Goal: Task Accomplishment & Management: Use online tool/utility

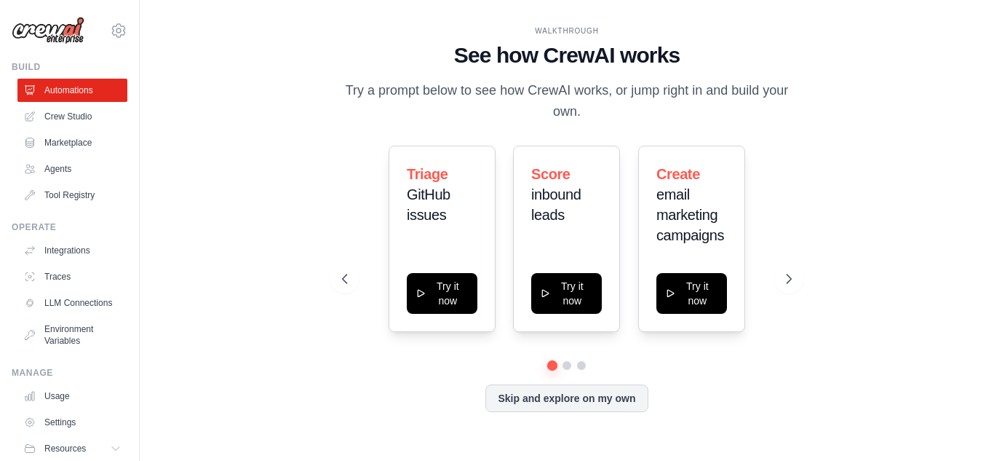
click at [433, 278] on button "Try it now" at bounding box center [442, 293] width 71 height 41
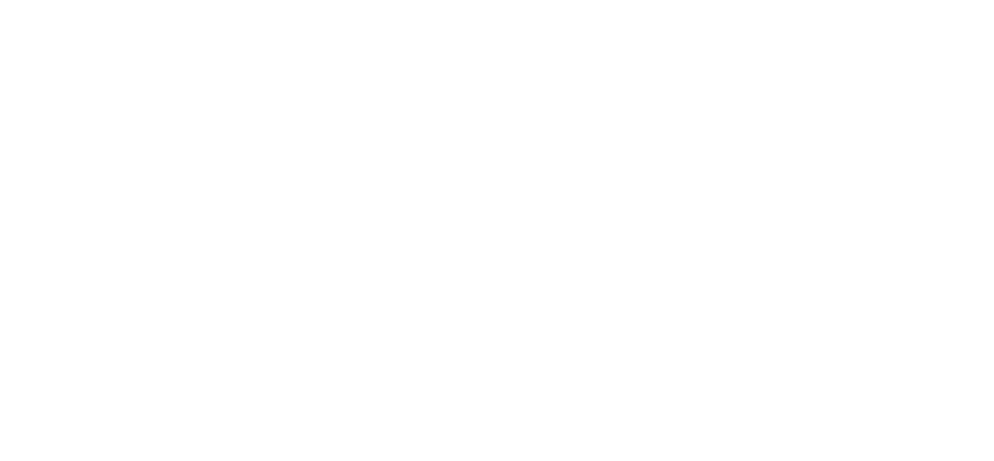
drag, startPoint x: 788, startPoint y: 281, endPoint x: 426, endPoint y: 126, distance: 393.4
click at [426, 0] on html at bounding box center [497, 0] width 994 height 0
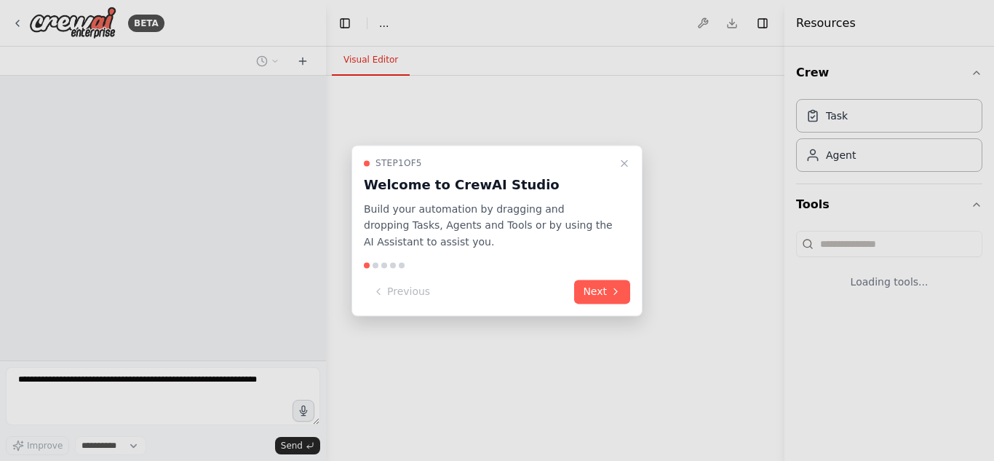
select select "****"
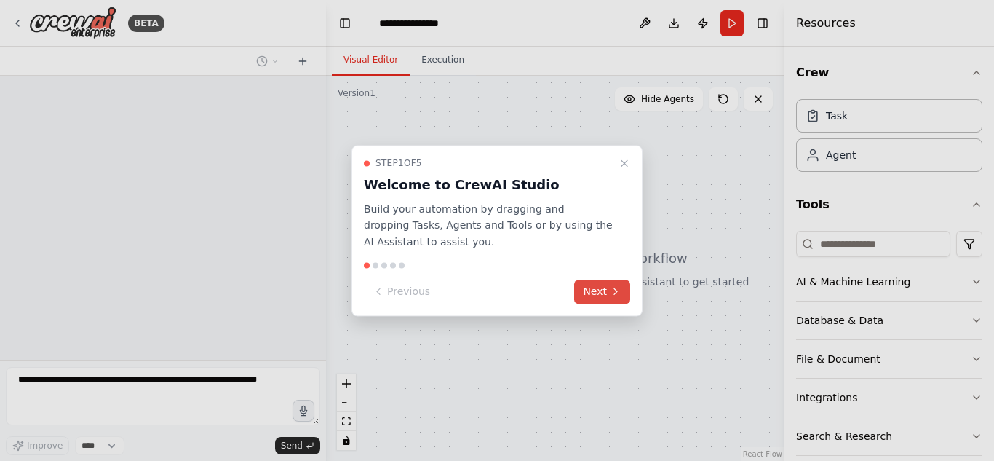
click at [601, 291] on button "Next" at bounding box center [602, 291] width 56 height 24
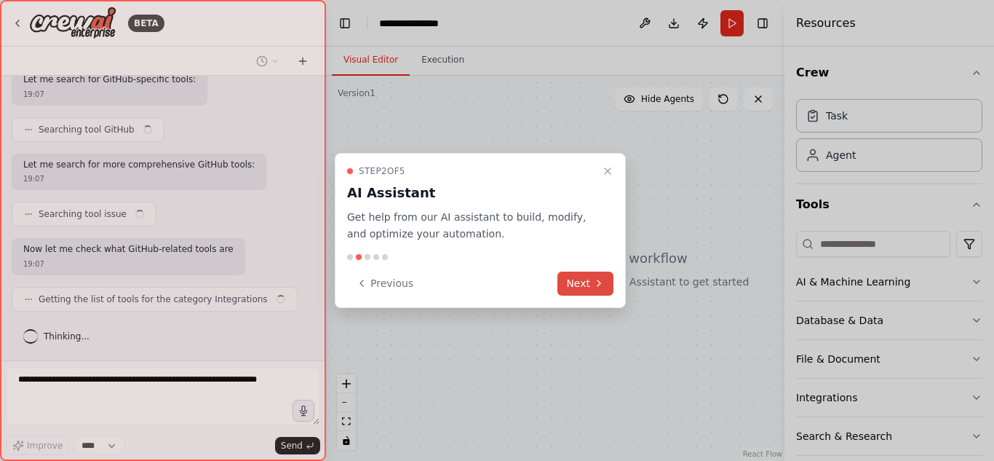
click at [601, 291] on button "Next" at bounding box center [585, 283] width 56 height 24
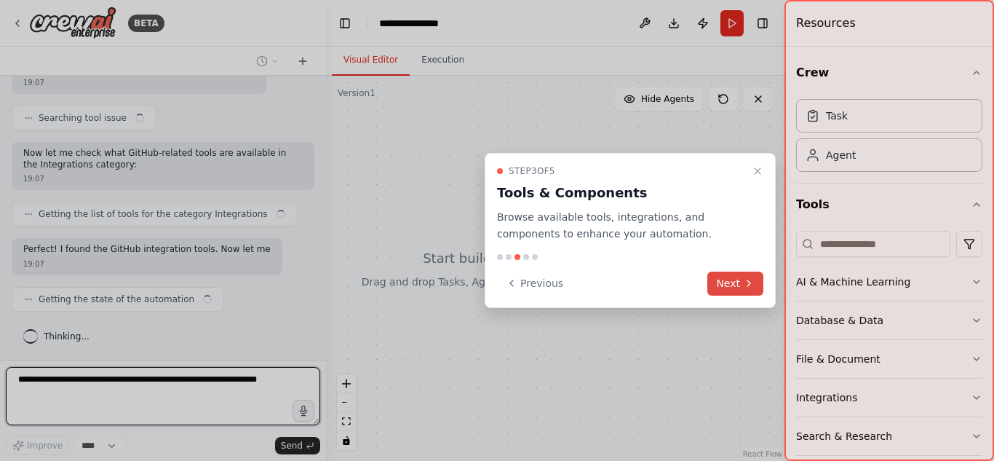
click at [601, 291] on div "Previous Next" at bounding box center [630, 283] width 266 height 24
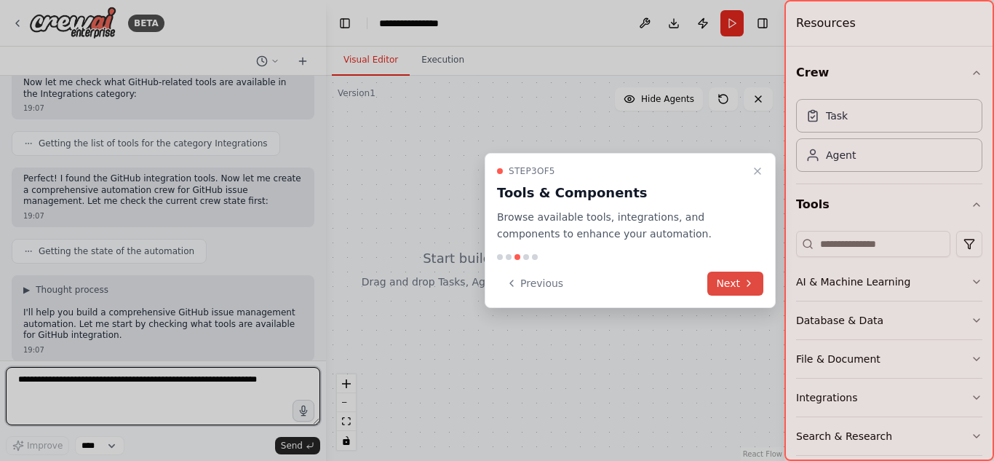
scroll to position [425, 0]
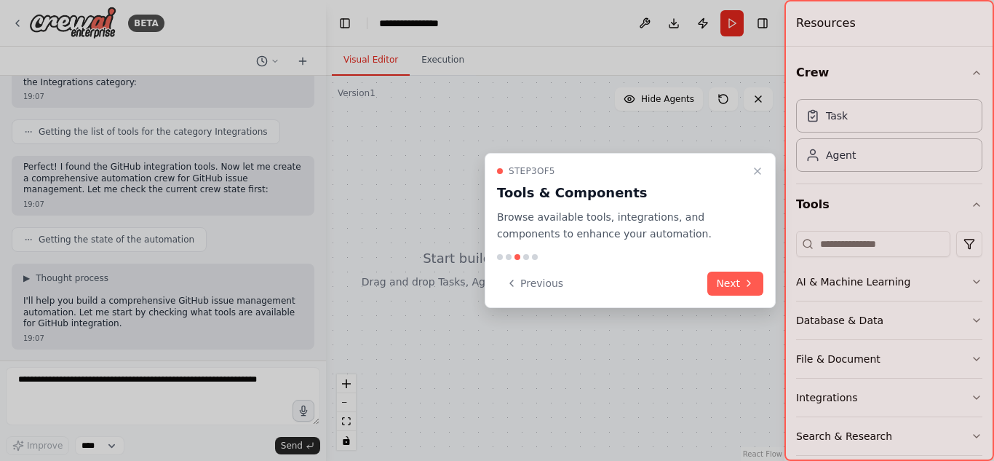
click at [758, 270] on div "Step 3 of 5 Tools & Components Browse available tools, integrations, and compon…" at bounding box center [630, 230] width 291 height 155
click at [749, 276] on button "Next" at bounding box center [735, 283] width 56 height 24
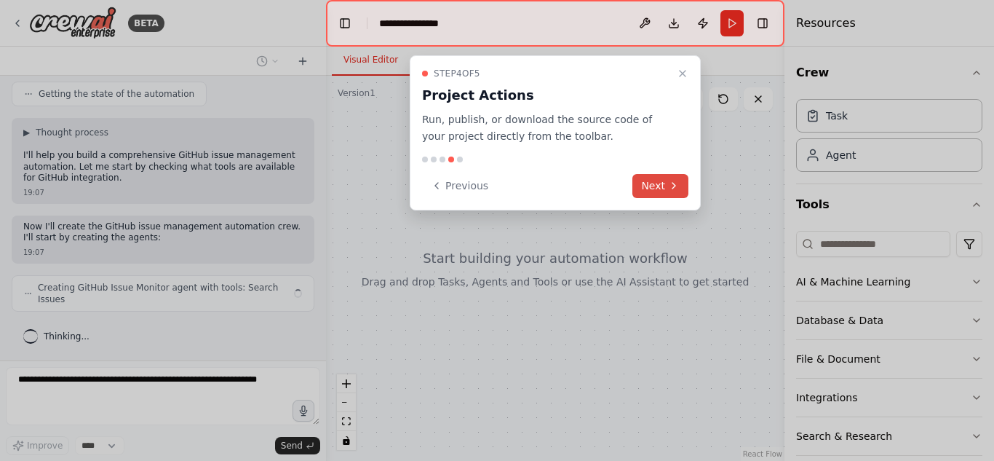
click at [652, 174] on button "Next" at bounding box center [660, 186] width 56 height 24
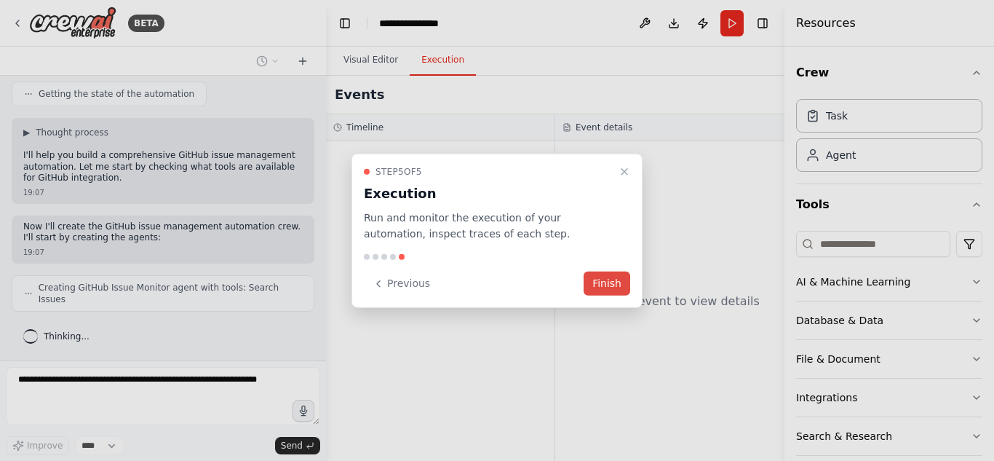
scroll to position [559, 0]
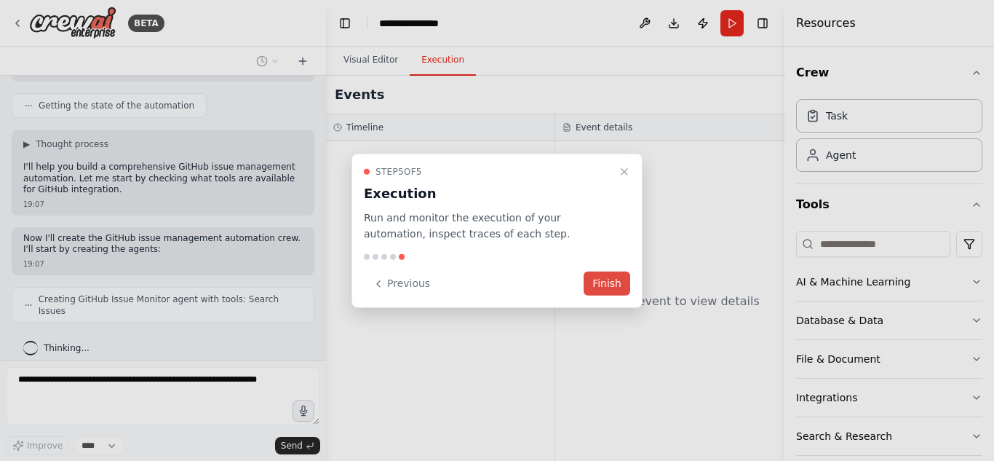
click at [600, 274] on button "Finish" at bounding box center [607, 283] width 47 height 24
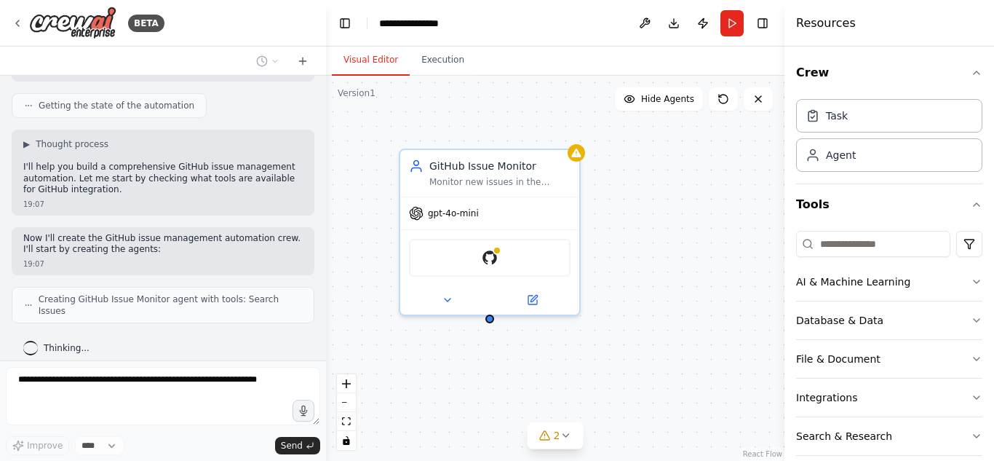
scroll to position [595, 0]
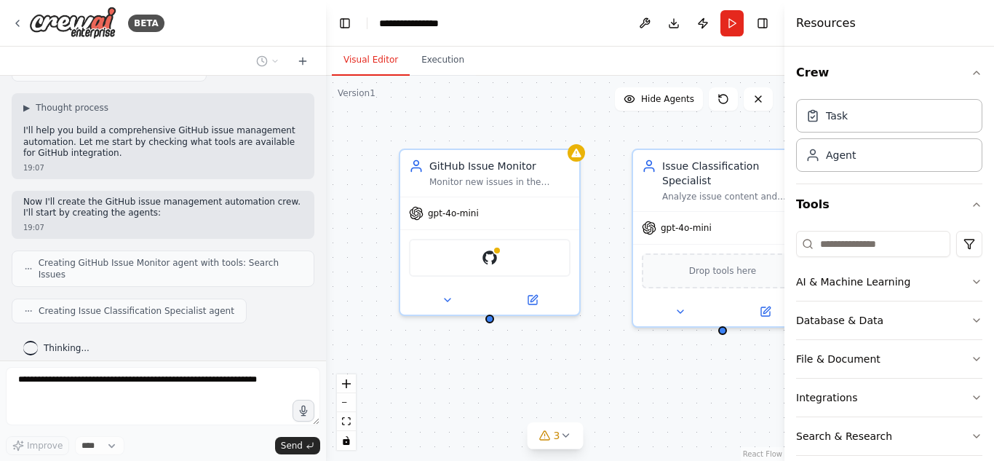
click at [605, 395] on div "GitHub Issue Monitor Monitor new issues in the {repository_name} GitHub reposit…" at bounding box center [555, 268] width 458 height 385
click at [877, 243] on input at bounding box center [873, 244] width 154 height 26
click at [753, 102] on icon at bounding box center [758, 99] width 12 height 12
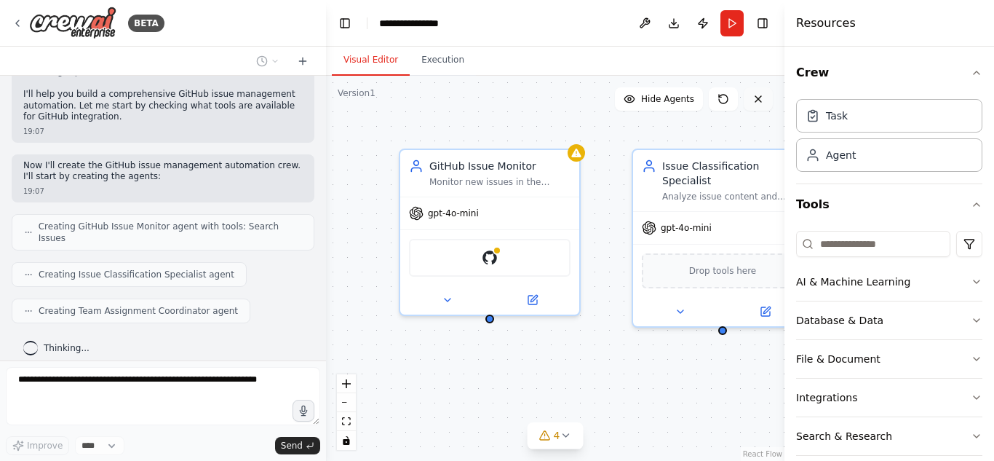
click at [757, 95] on icon at bounding box center [758, 99] width 12 height 12
